Goal: Contribute content: Add original content to the website for others to see

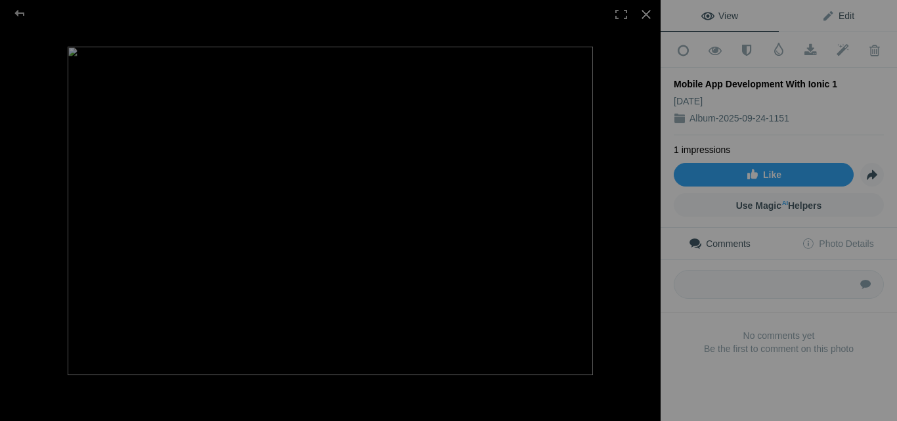
click at [835, 12] on span "Edit" at bounding box center [837, 16] width 33 height 11
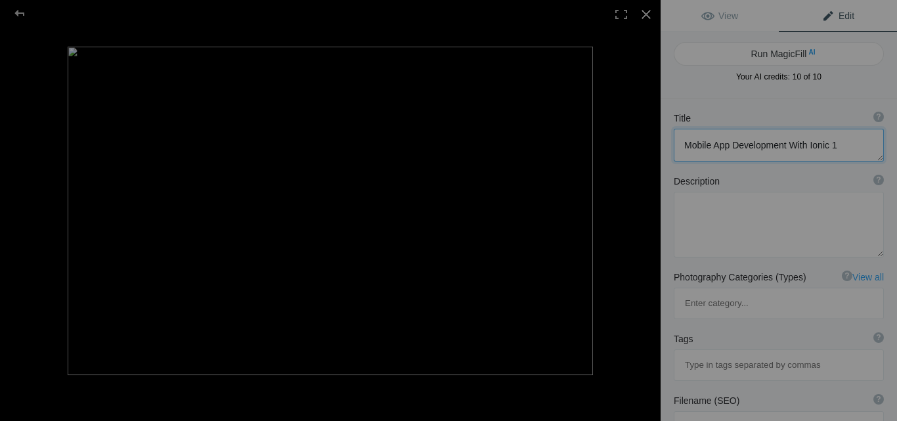
drag, startPoint x: 838, startPoint y: 148, endPoint x: 618, endPoint y: 148, distance: 220.0
click at [618, 148] on div "Mobile App Development With Ionic 1 View Edit Run MagicFill AI Your AI credits:…" at bounding box center [448, 210] width 897 height 421
paste textarea "with Ionic for Cross-Platform Success"
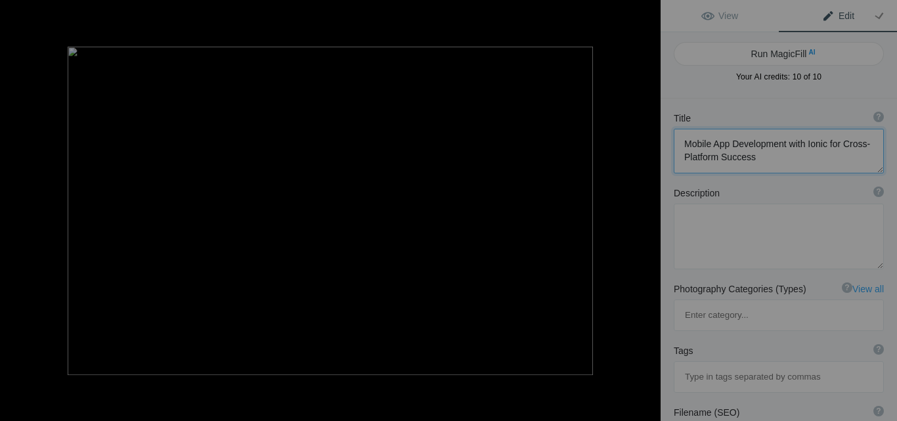
type textarea "Mobile App Development with Ionic for Cross-Platform Success"
click at [696, 225] on textarea at bounding box center [779, 237] width 210 height 66
paste textarea "Mobile App Development with Ionic empowers businesses to launch feature-rich, c…"
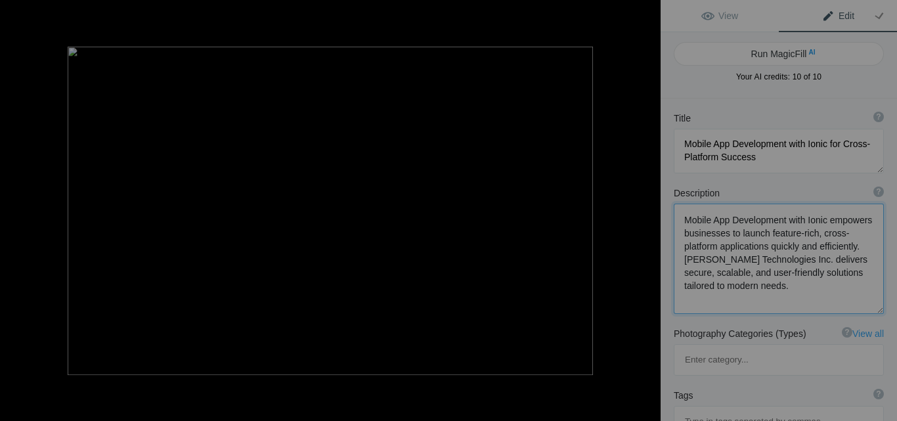
type textarea "Mobile App Development with Ionic empowers businesses to launch feature-rich, c…"
click at [701, 410] on input at bounding box center [779, 422] width 196 height 24
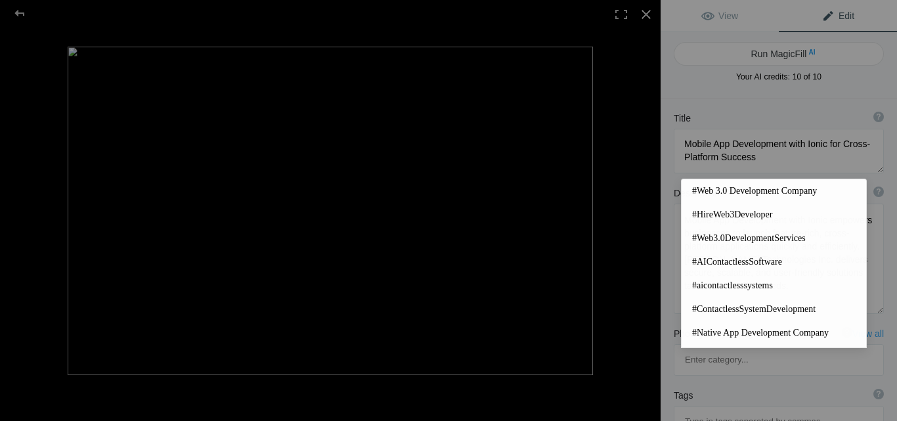
paste input "Mobile App Development with Ionic"
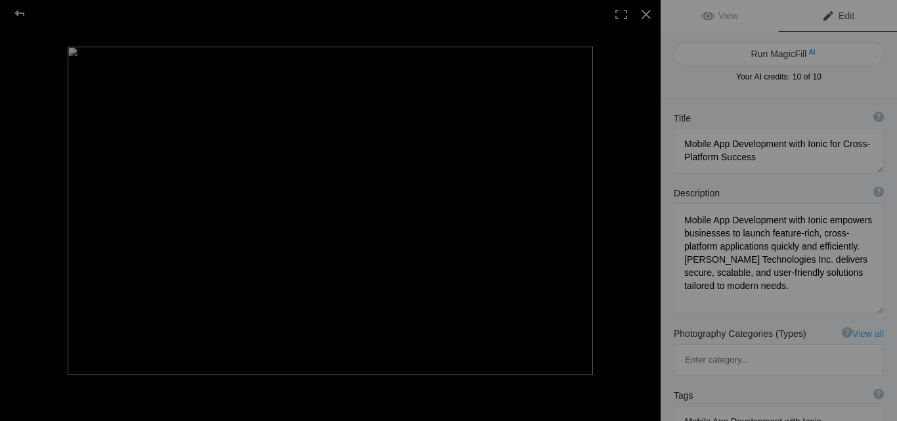
click at [684, 410] on input "Mobile App Development with Ionic" at bounding box center [779, 422] width 196 height 24
click at [718, 410] on input "# Mobile App Development with Ionic" at bounding box center [779, 422] width 196 height 24
click at [733, 410] on input "# MobileApp Development with Ionic" at bounding box center [779, 422] width 196 height 24
click at [717, 410] on input "# MobileApp Development with Ionic" at bounding box center [779, 422] width 196 height 24
type input "# Mobile App Development with Ionic"
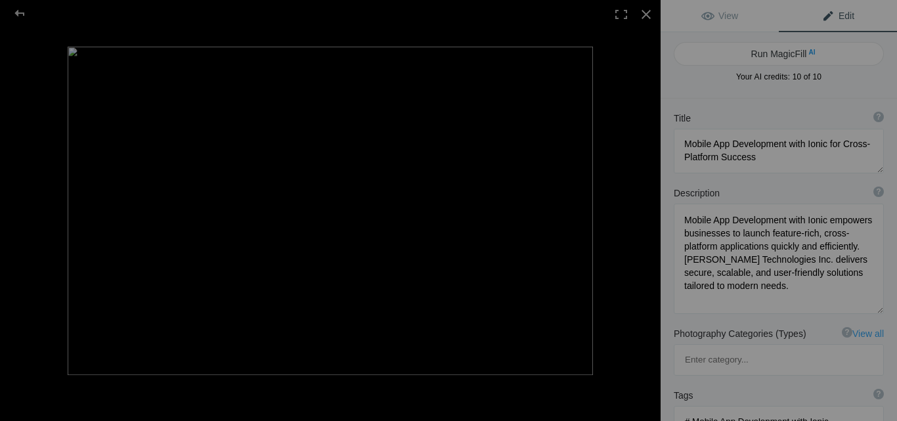
click at [825, 410] on input "# Mobile App Development with Ionic" at bounding box center [779, 422] width 196 height 24
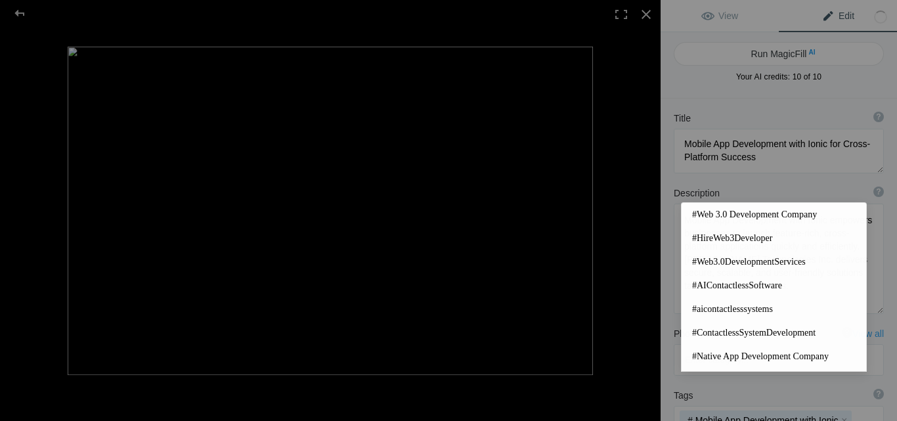
click at [668, 383] on div "Tags ? Tags are keywords that describe images. For SEO purposes, do not tag pho…" at bounding box center [779, 424] width 236 height 85
paste input "ionic app development services"
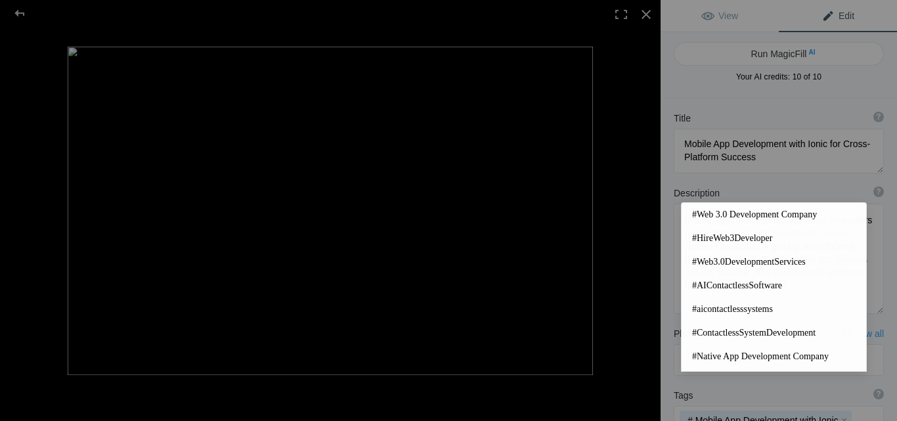
type input "ionic app development services"
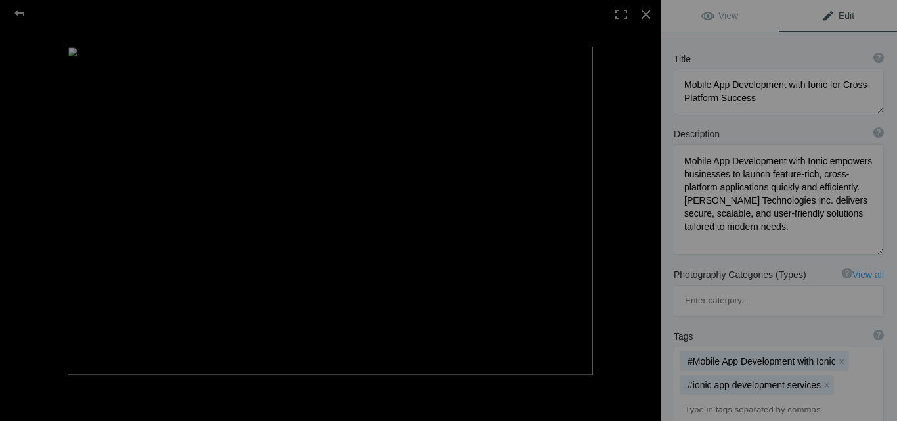
scroll to position [0, 0]
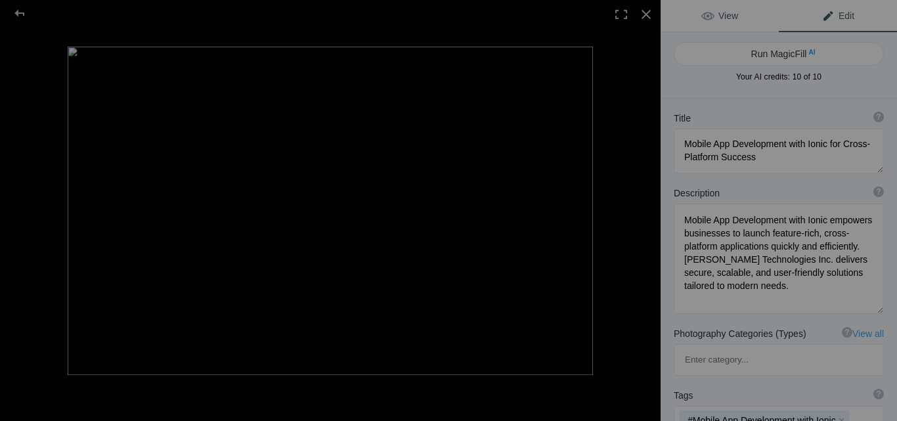
click at [724, 11] on span "View" at bounding box center [719, 16] width 37 height 11
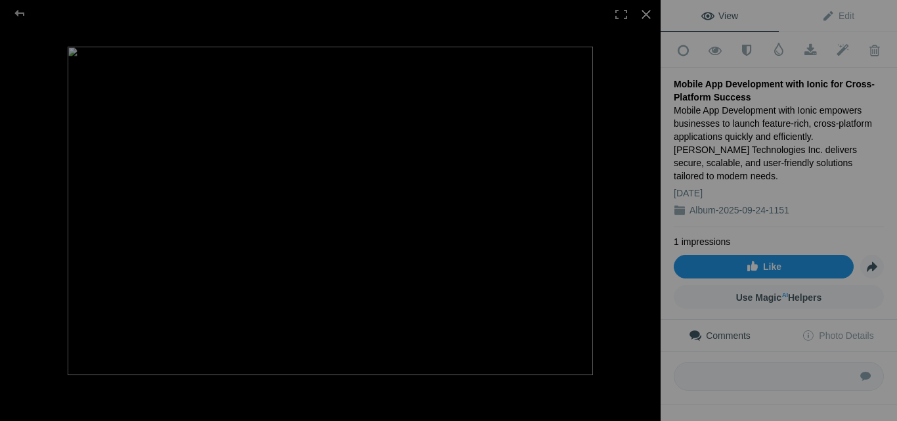
click at [761, 261] on span "Like" at bounding box center [763, 266] width 35 height 11
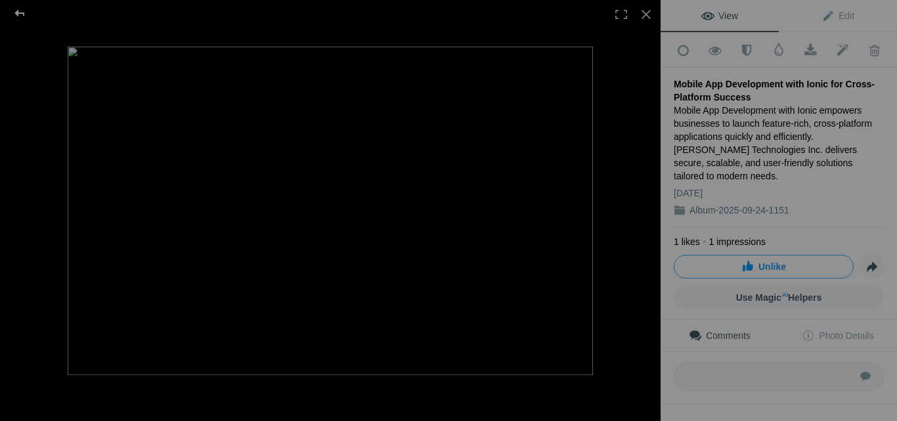
click at [17, 14] on div at bounding box center [19, 13] width 47 height 26
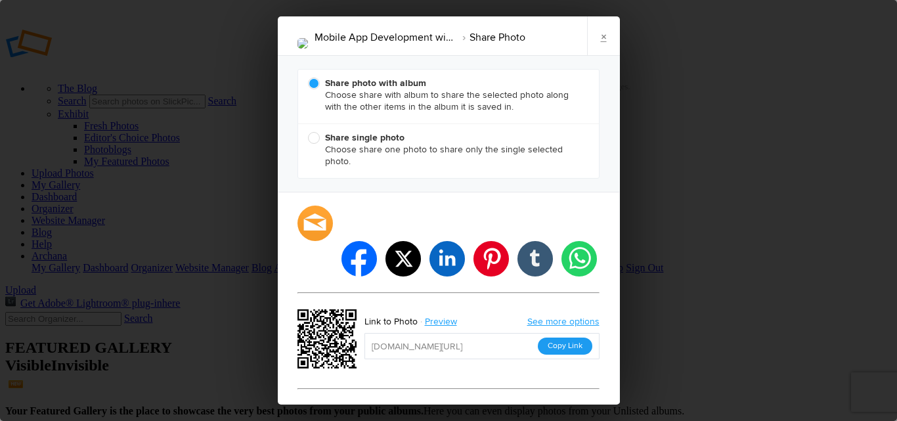
click at [556, 338] on button "Copy Link" at bounding box center [565, 346] width 55 height 17
